Goal: Find specific page/section: Find specific page/section

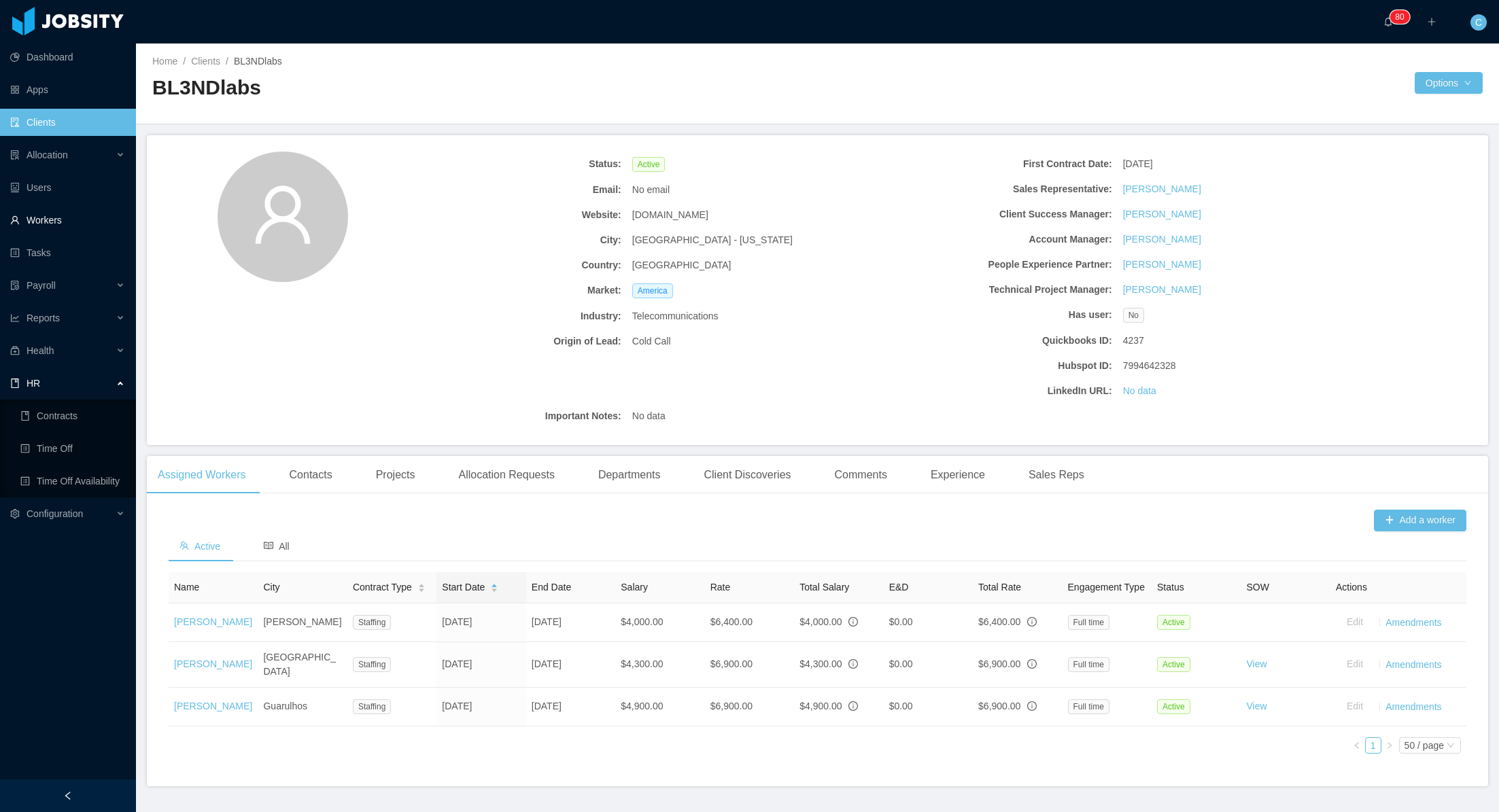
click at [54, 216] on link "Workers" at bounding box center [67, 220] width 115 height 27
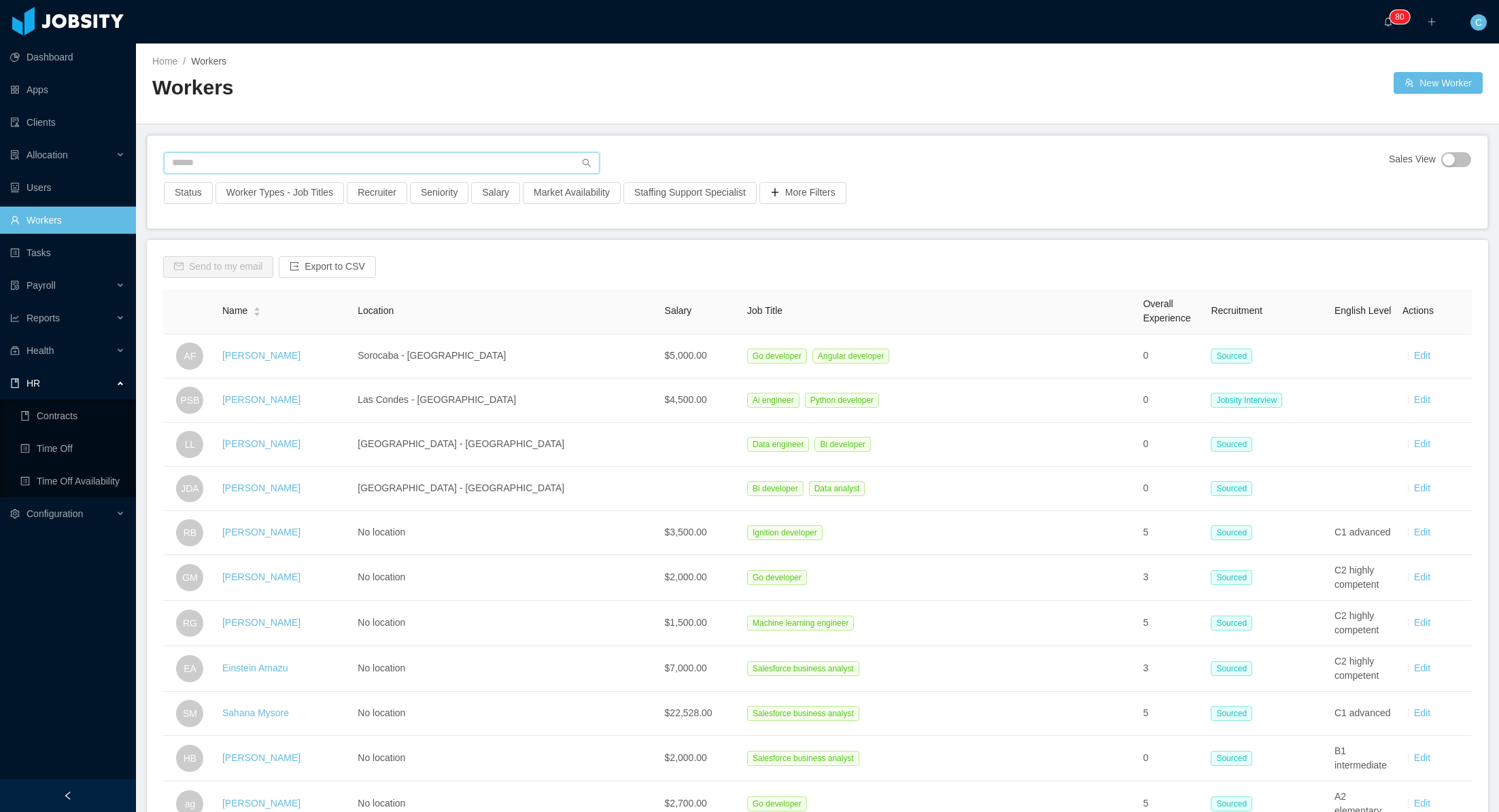
click at [293, 155] on input "text" at bounding box center [381, 163] width 435 height 22
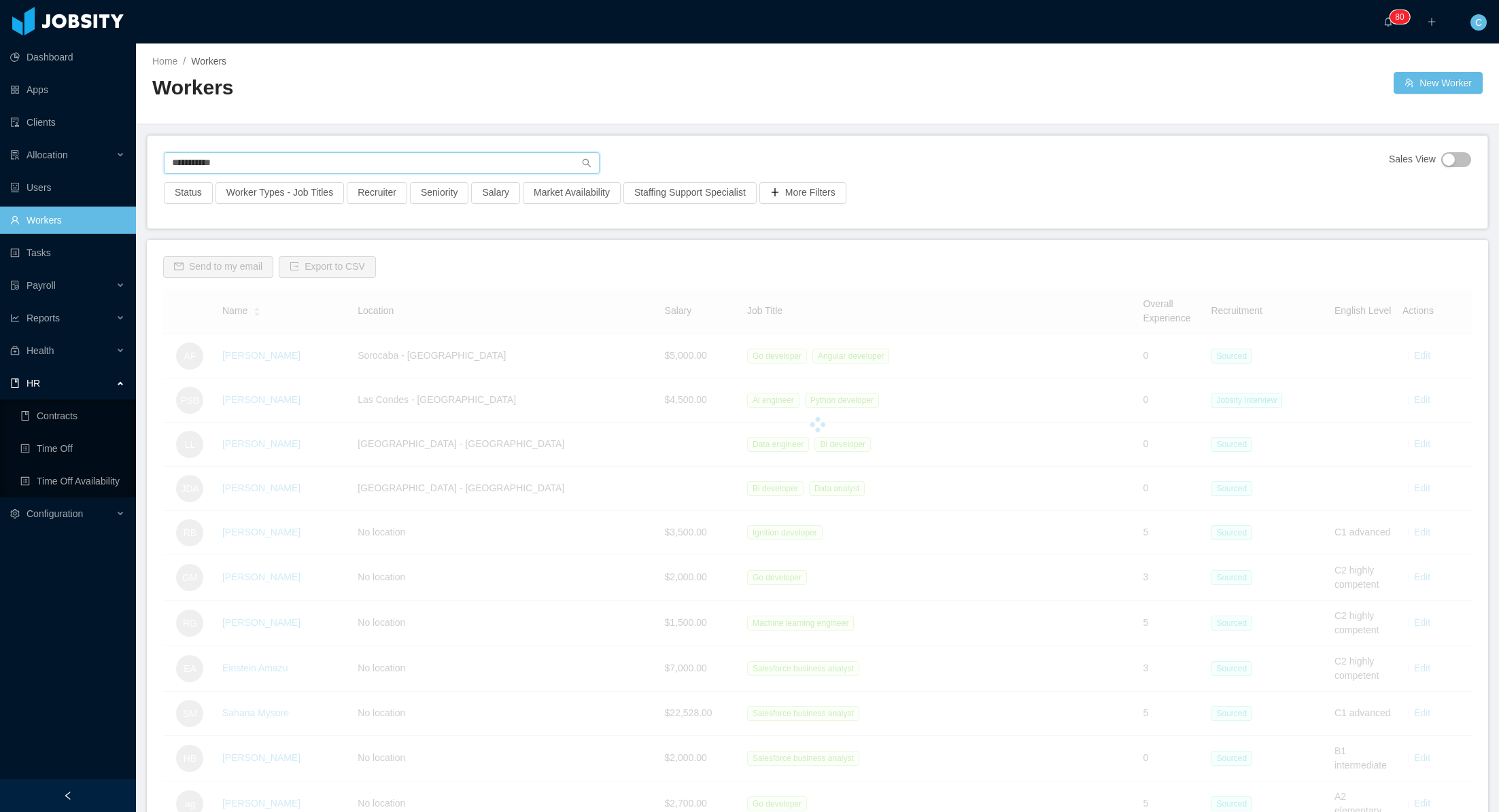
type input "**********"
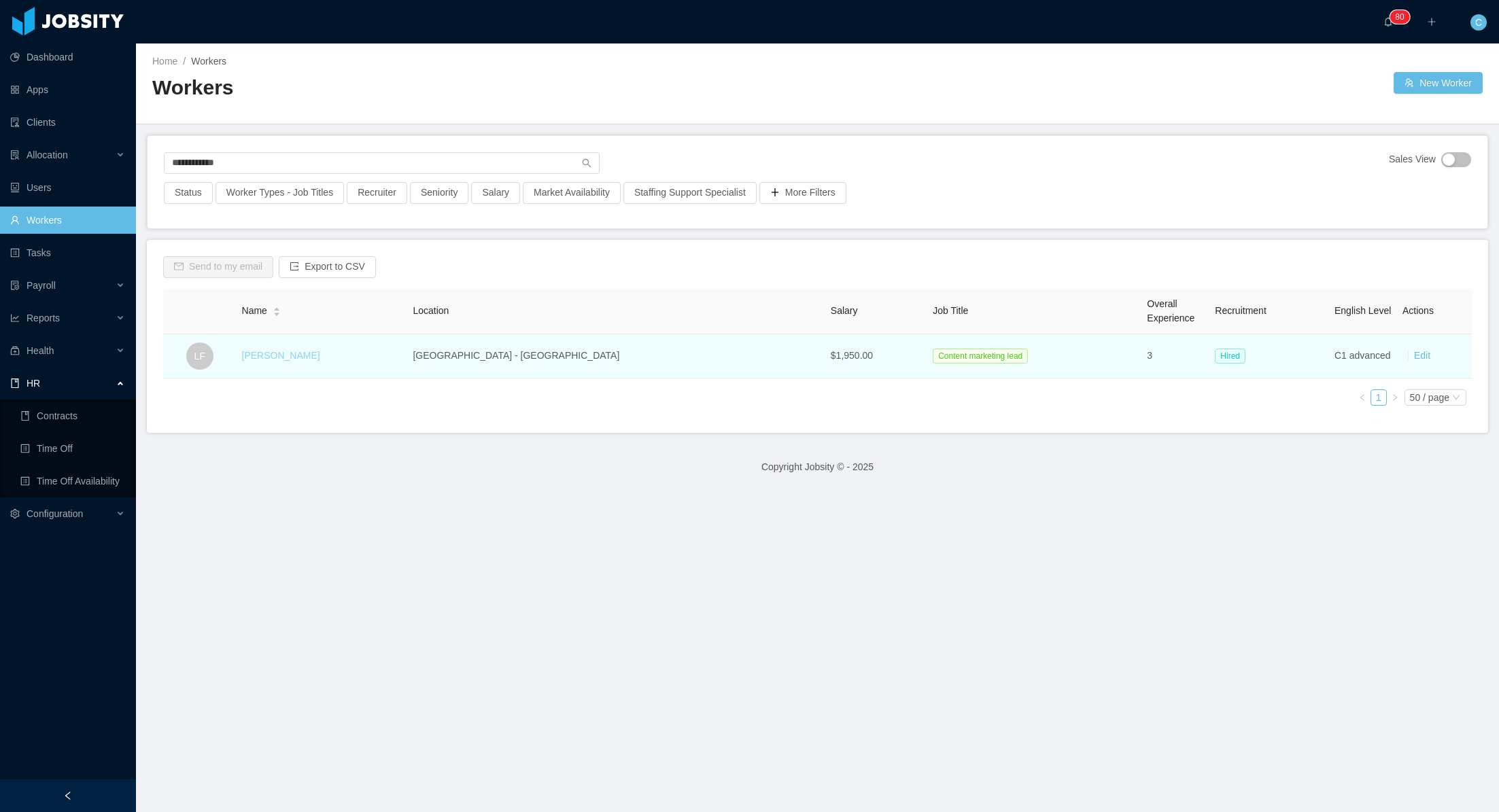
click at [278, 356] on link "[PERSON_NAME]" at bounding box center [280, 355] width 78 height 11
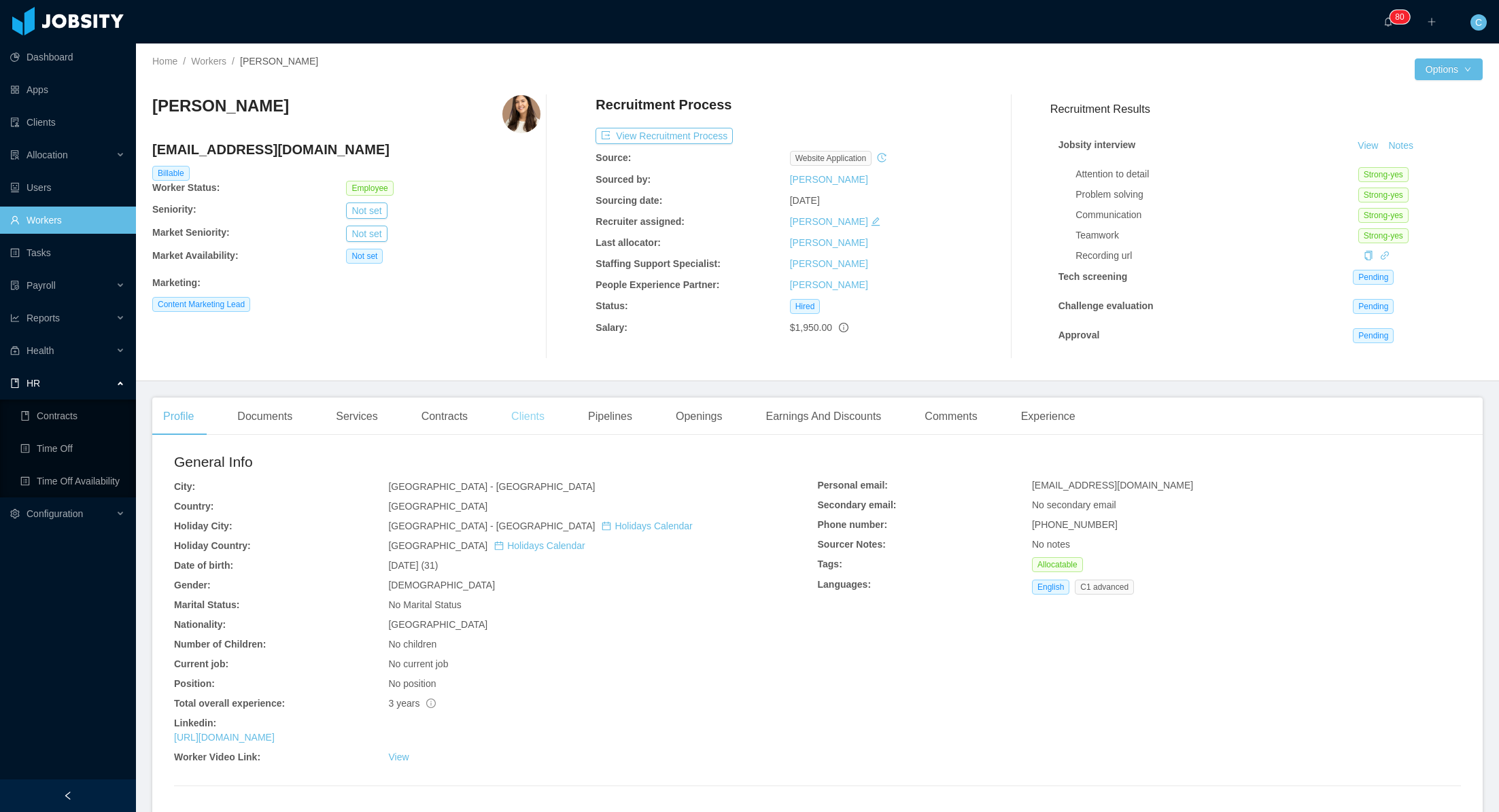
click at [536, 419] on div "Clients" at bounding box center [527, 416] width 55 height 38
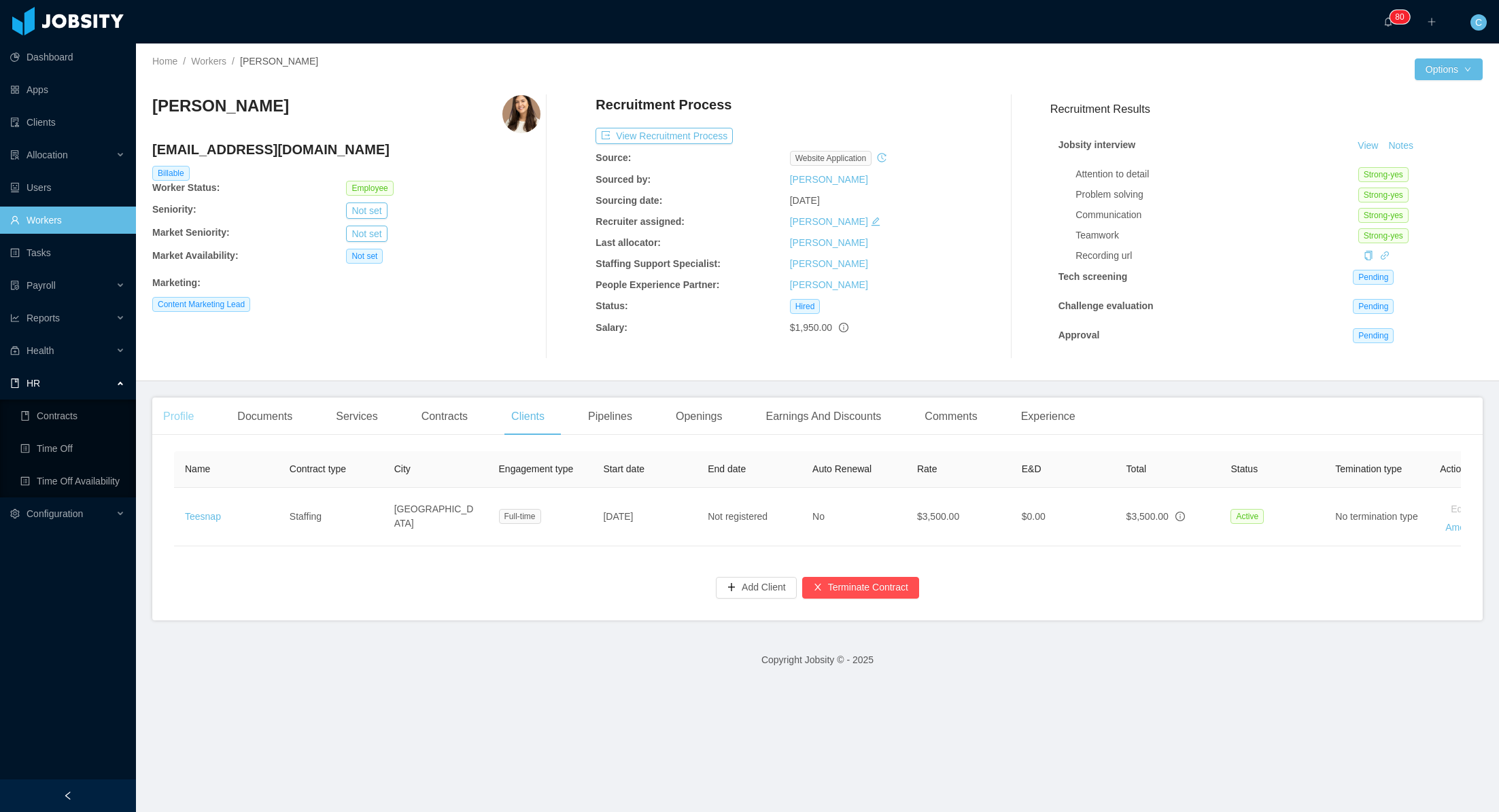
click at [172, 416] on div "Profile" at bounding box center [178, 416] width 52 height 38
